Goal: Information Seeking & Learning: Learn about a topic

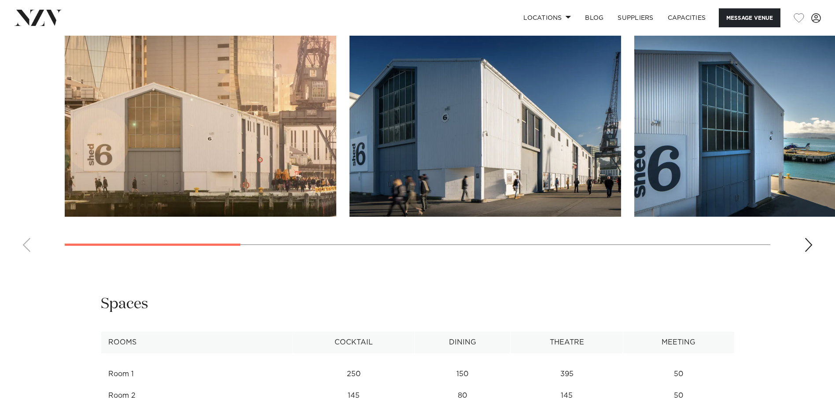
scroll to position [924, 0]
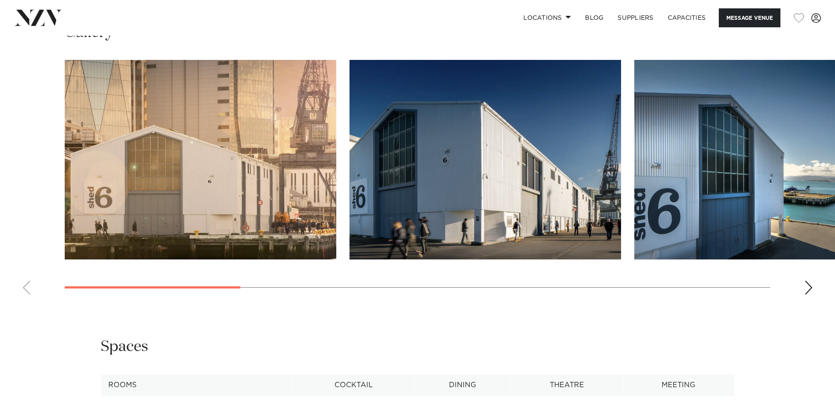
click at [774, 212] on img "3 / 10" at bounding box center [770, 159] width 272 height 199
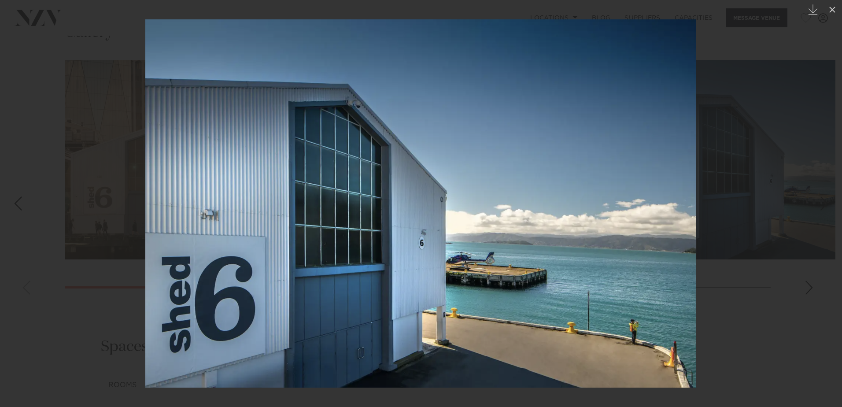
click at [784, 236] on div at bounding box center [421, 203] width 842 height 407
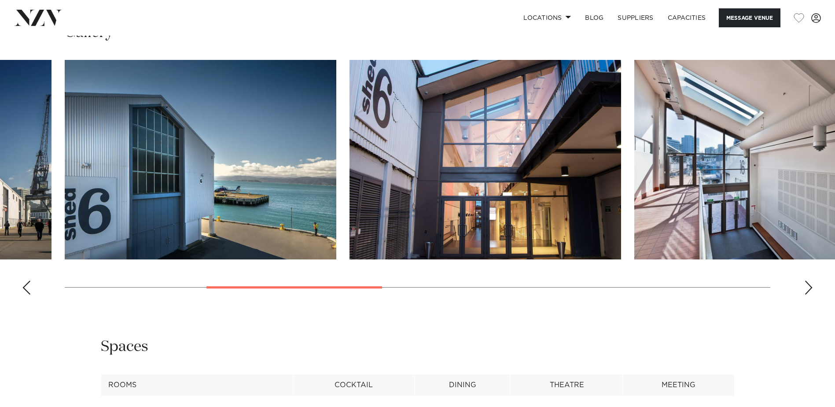
click at [820, 295] on swiper-container at bounding box center [417, 181] width 835 height 242
click at [804, 295] on div "Next slide" at bounding box center [808, 287] width 9 height 14
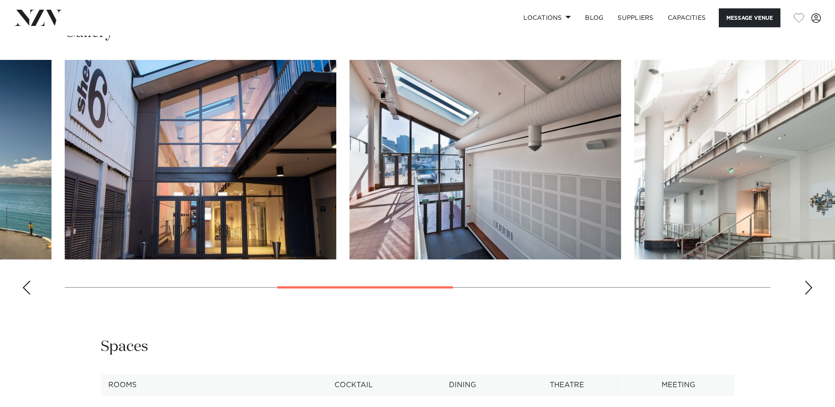
click at [807, 295] on div "Next slide" at bounding box center [808, 287] width 9 height 14
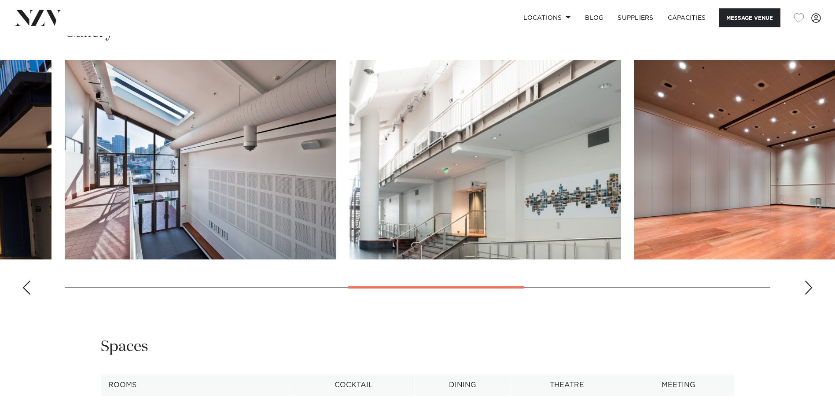
click at [807, 295] on div "Next slide" at bounding box center [808, 287] width 9 height 14
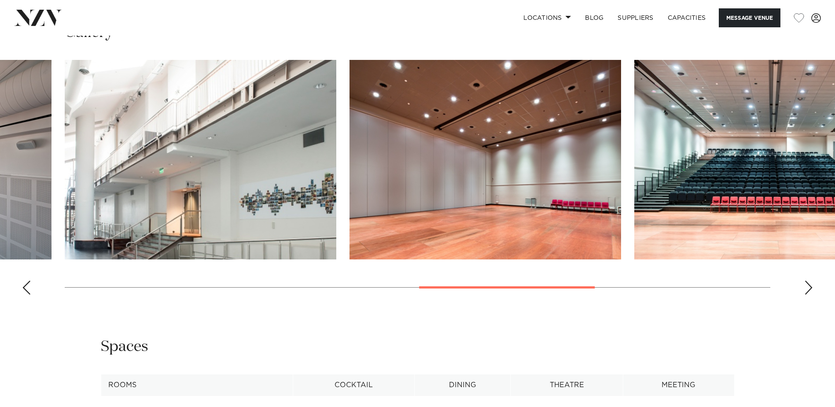
click at [807, 295] on div "Next slide" at bounding box center [808, 287] width 9 height 14
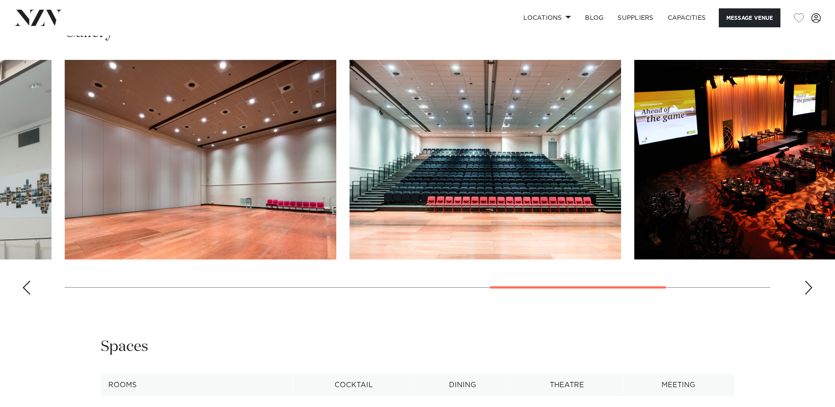
click at [807, 295] on div "Next slide" at bounding box center [808, 287] width 9 height 14
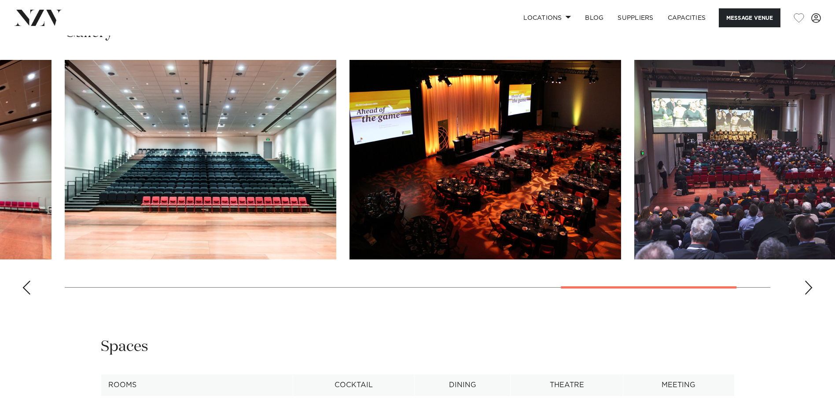
click at [807, 295] on div "Next slide" at bounding box center [808, 287] width 9 height 14
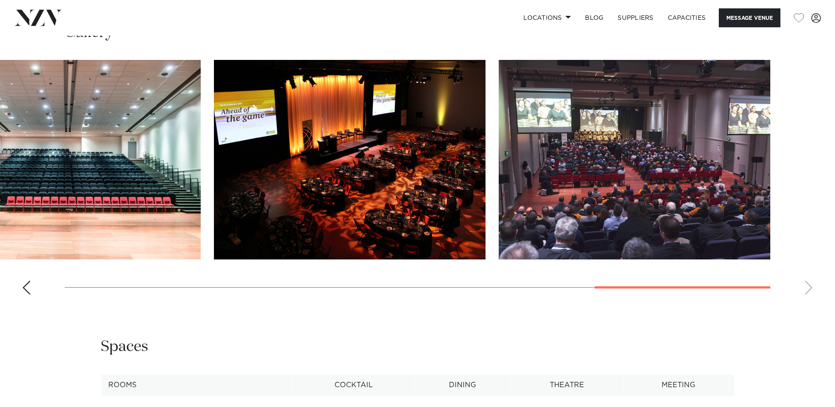
click at [709, 171] on img "10 / 10" at bounding box center [635, 159] width 272 height 199
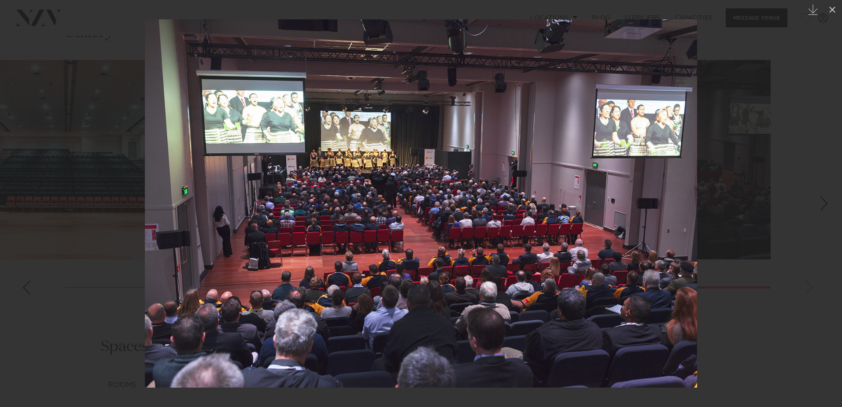
click at [759, 225] on div at bounding box center [421, 203] width 842 height 407
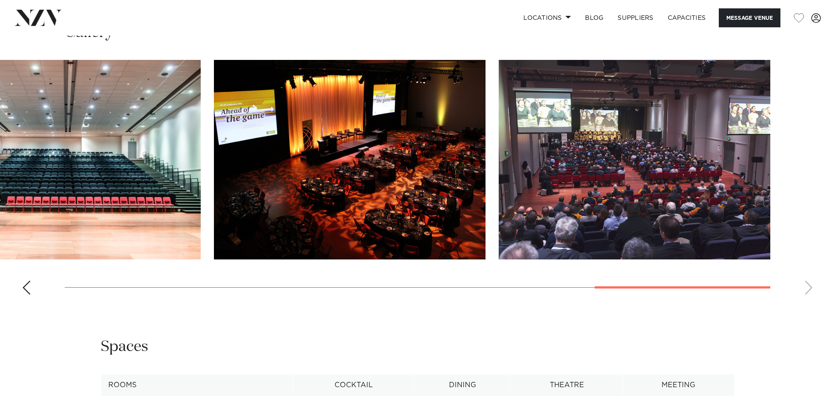
click at [807, 289] on swiper-container at bounding box center [417, 181] width 835 height 242
click at [322, 109] on img "9 / 10" at bounding box center [350, 159] width 272 height 199
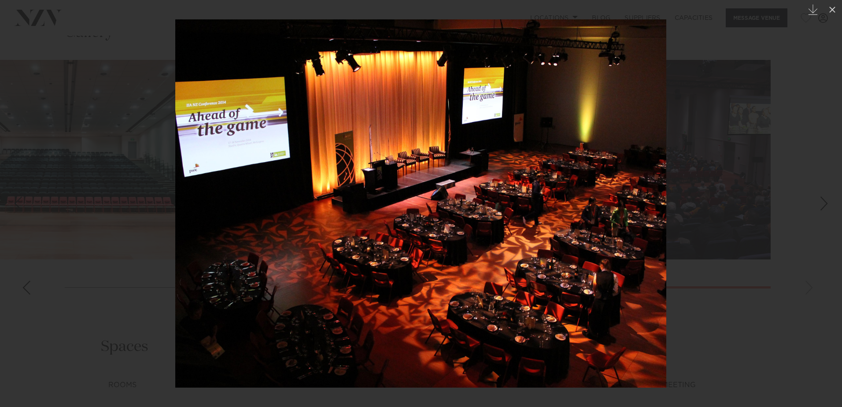
click at [792, 229] on div at bounding box center [421, 203] width 842 height 407
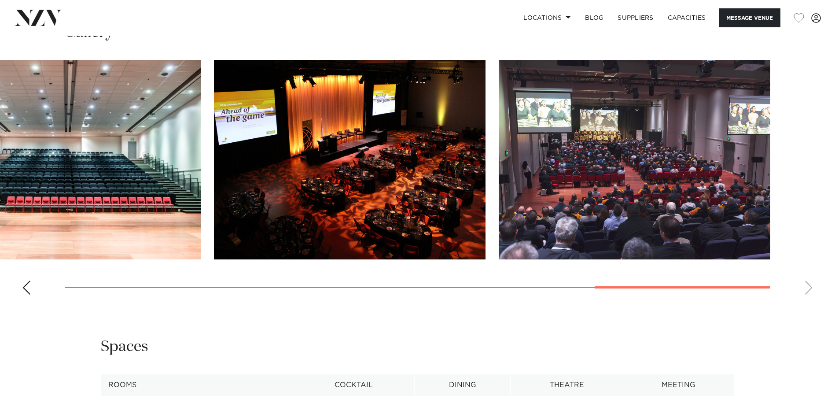
click at [810, 295] on swiper-container at bounding box center [417, 181] width 835 height 242
click at [430, 285] on swiper-container at bounding box center [417, 181] width 835 height 242
click at [427, 291] on swiper-container at bounding box center [417, 181] width 835 height 242
click at [114, 269] on swiper-container at bounding box center [417, 181] width 835 height 242
click at [29, 271] on swiper-container at bounding box center [417, 181] width 835 height 242
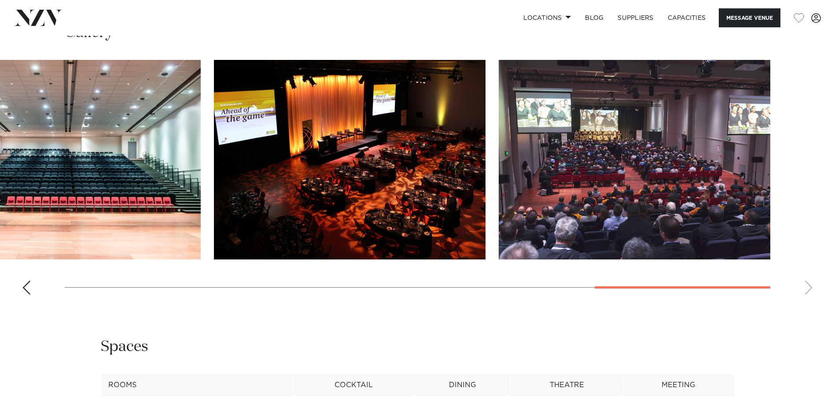
click at [26, 280] on swiper-container at bounding box center [417, 181] width 835 height 242
click at [18, 309] on div "Wellington Shed 6 Message Venue Wellington Shed 6 Shed 6 gives you control over…" at bounding box center [417, 56] width 835 height 1891
click at [20, 299] on swiper-container at bounding box center [417, 181] width 835 height 242
click at [37, 289] on swiper-container at bounding box center [417, 181] width 835 height 242
click at [28, 290] on div "Previous slide" at bounding box center [26, 287] width 9 height 14
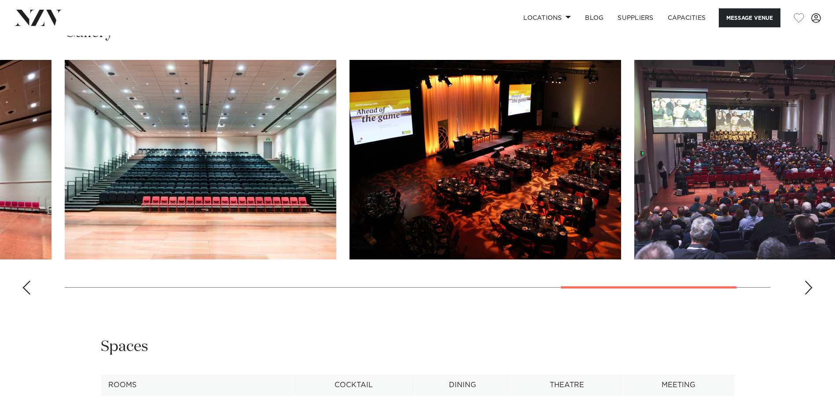
click at [28, 290] on div "Previous slide" at bounding box center [26, 287] width 9 height 14
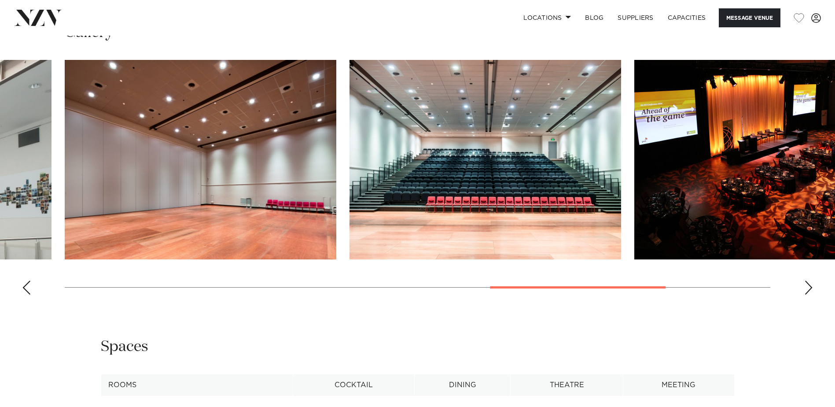
click at [28, 290] on div "Previous slide" at bounding box center [26, 287] width 9 height 14
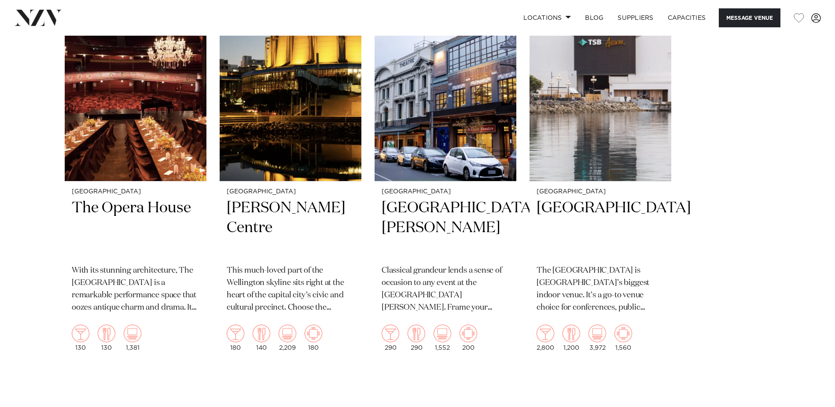
scroll to position [1541, 0]
